Goal: Task Accomplishment & Management: Complete application form

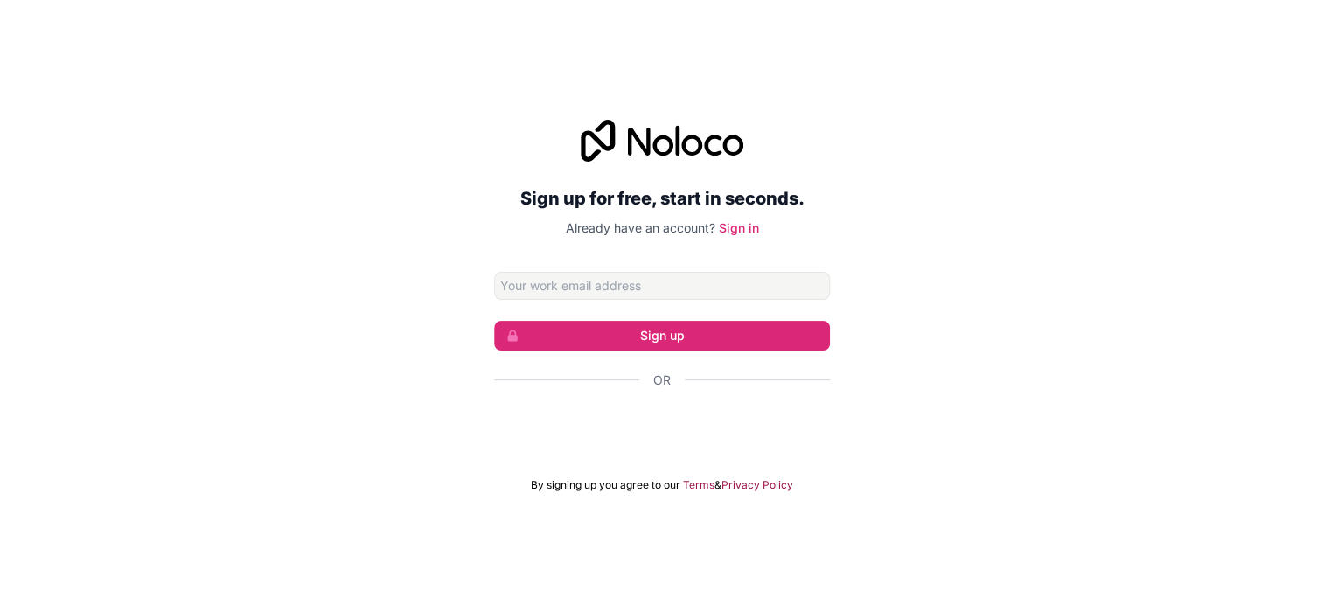
click at [677, 292] on input "Email address" at bounding box center [662, 286] width 336 height 28
type input "[EMAIL_ADDRESS][DOMAIN_NAME]"
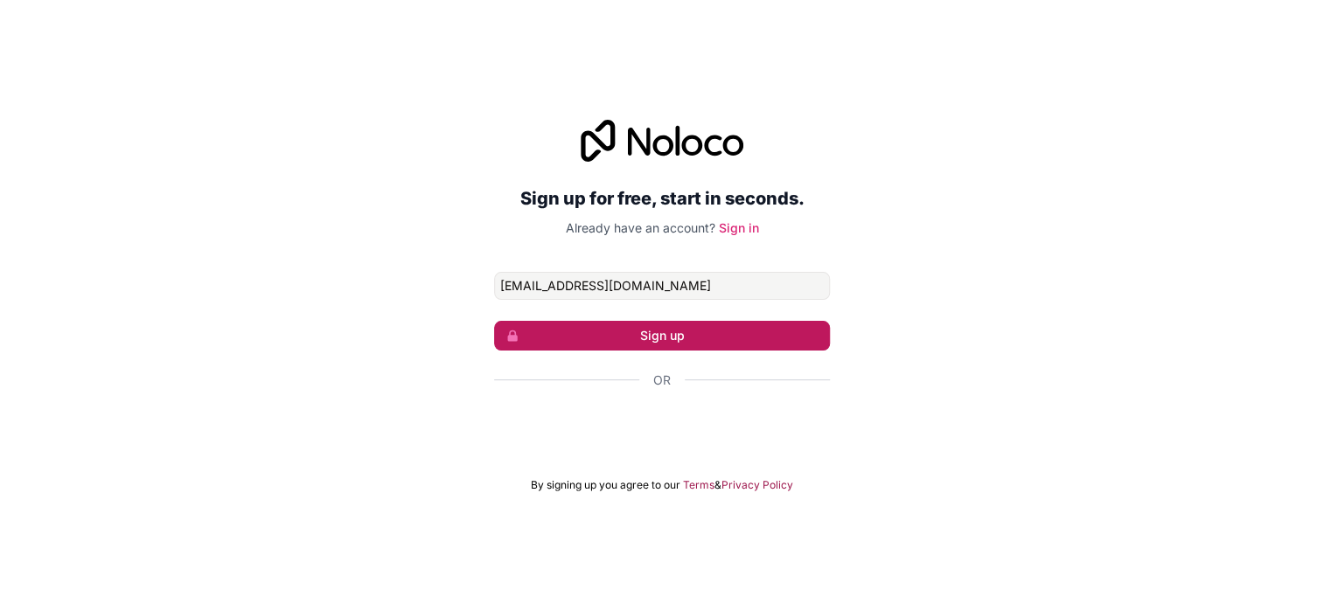
click at [695, 342] on button "Sign up" at bounding box center [662, 336] width 336 height 30
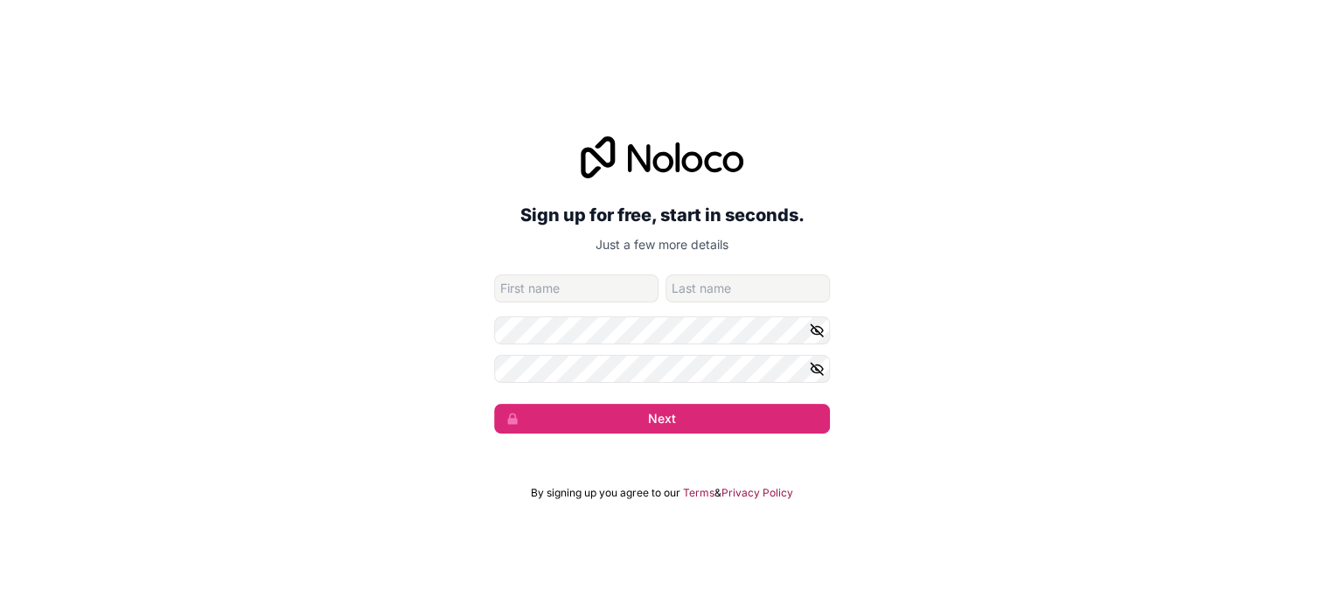
click at [618, 290] on input "given-name" at bounding box center [576, 289] width 164 height 28
type input "[PERSON_NAME]"
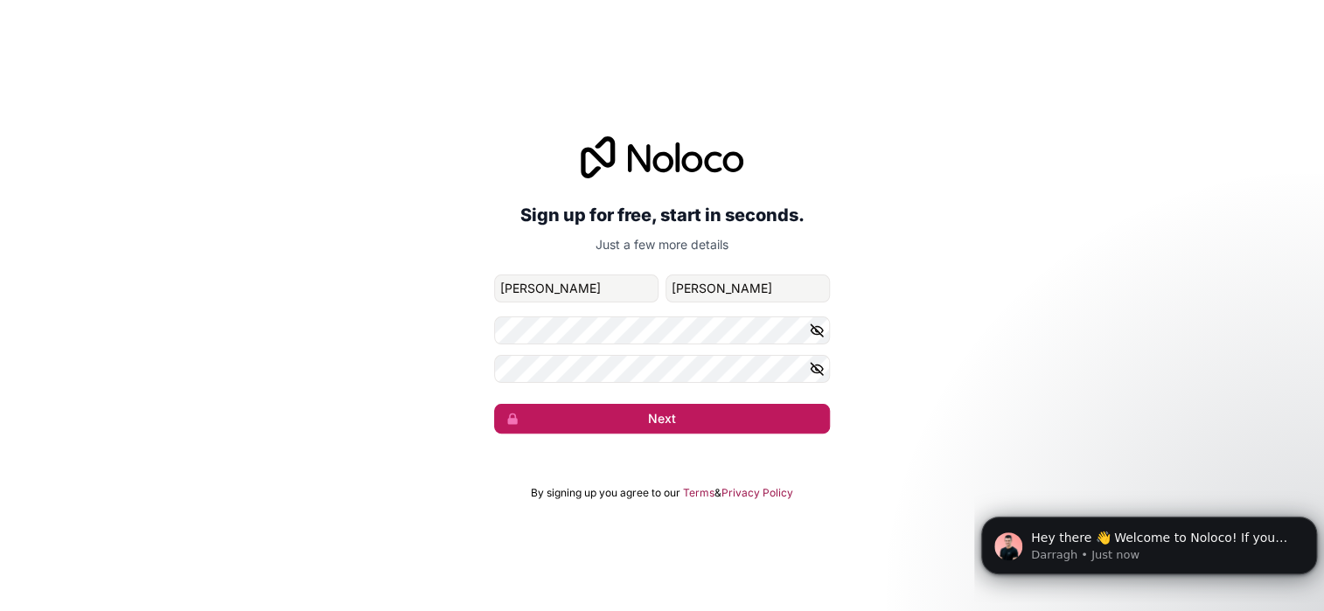
click at [664, 409] on button "Next" at bounding box center [662, 419] width 336 height 30
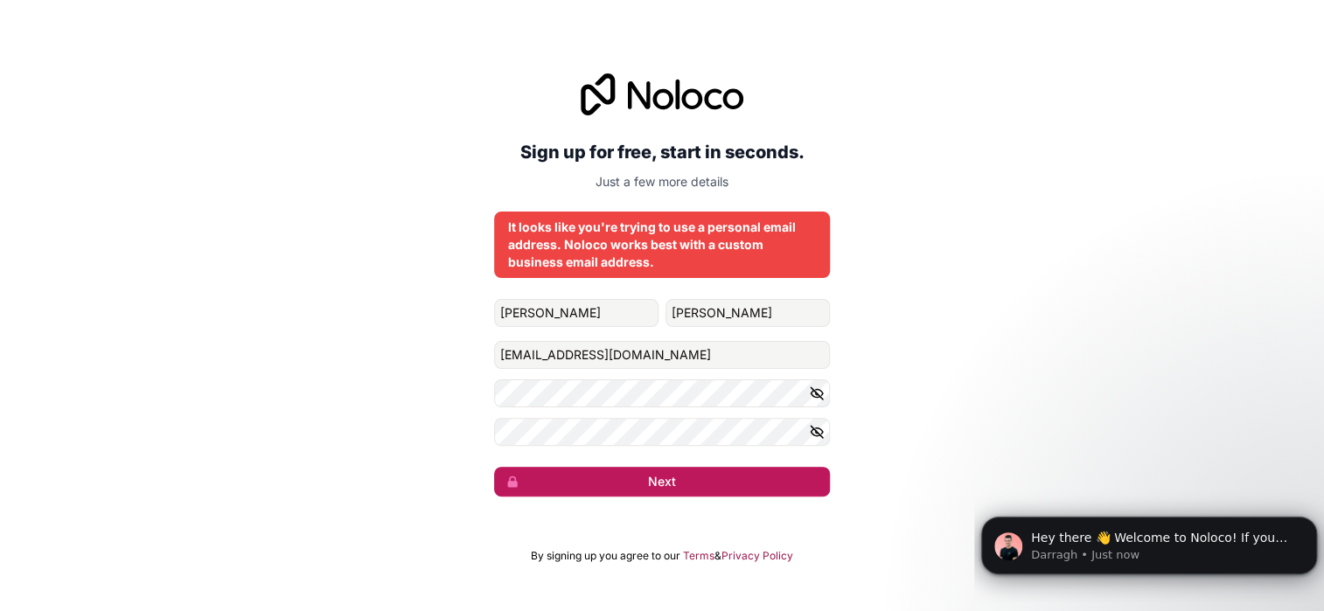
click at [704, 474] on button "Next" at bounding box center [662, 482] width 336 height 30
click at [688, 480] on button "Next" at bounding box center [662, 482] width 336 height 30
click at [687, 481] on button "Next" at bounding box center [662, 482] width 336 height 30
click at [687, 481] on button "submit" at bounding box center [662, 482] width 336 height 30
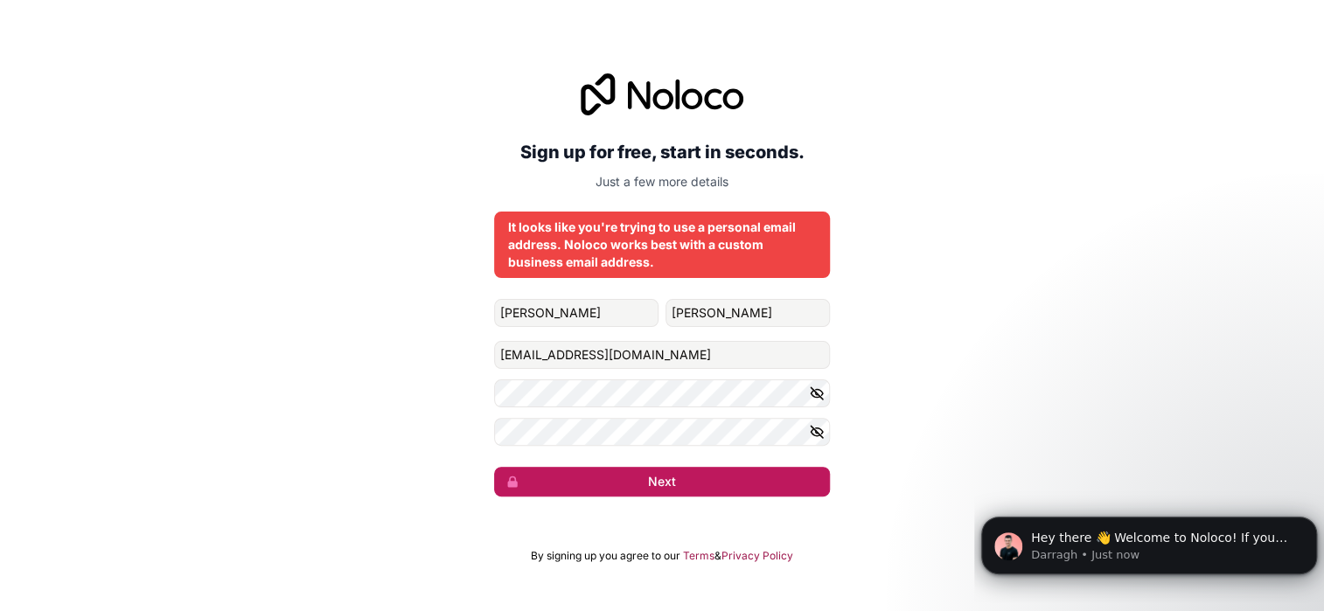
click at [687, 481] on button "Next" at bounding box center [662, 482] width 336 height 30
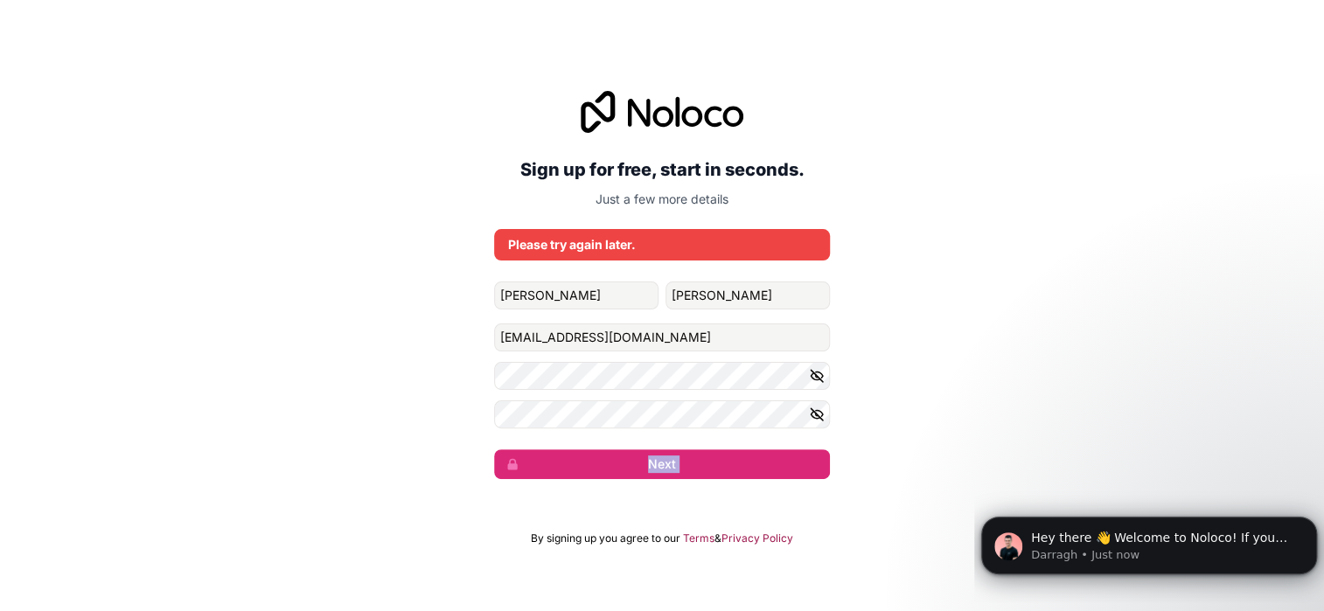
click at [687, 481] on div "Sign up for free, start in seconds. Just a few more details Please try again la…" at bounding box center [662, 284] width 1324 height 437
